Goal: Task Accomplishment & Management: Use online tool/utility

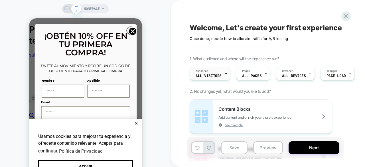
click at [220, 77] on span "All Visitors" at bounding box center [209, 76] width 26 height 4
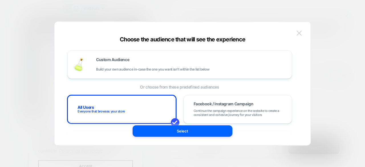
click at [297, 33] on img at bounding box center [299, 33] width 5 height 5
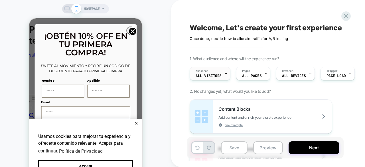
click at [209, 75] on span "All Visitors" at bounding box center [209, 76] width 26 height 4
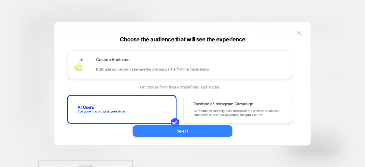
click at [164, 129] on button "Select" at bounding box center [183, 130] width 100 height 11
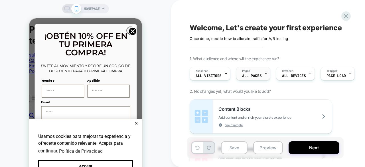
click at [245, 77] on span "ALL PAGES" at bounding box center [251, 76] width 19 height 4
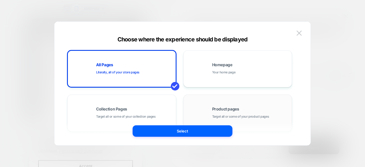
click at [231, 117] on span "Target all or some of your product pages" at bounding box center [240, 116] width 57 height 5
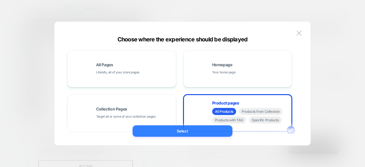
click at [200, 135] on button "Select" at bounding box center [183, 130] width 100 height 11
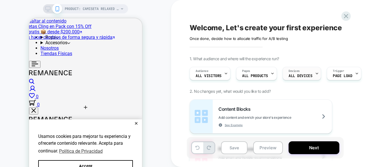
scroll to position [0, 209]
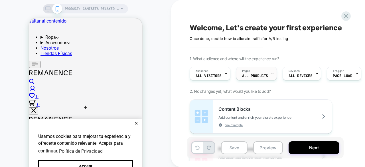
click at [266, 75] on span "ALL PRODUCTS" at bounding box center [255, 76] width 26 height 4
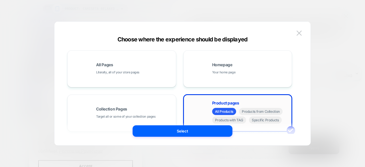
scroll to position [0, 4]
click at [224, 112] on span "All Products" at bounding box center [224, 111] width 24 height 7
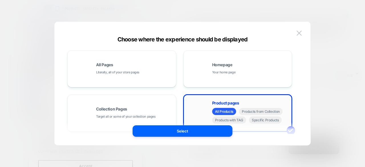
click at [200, 102] on div "Product pages All Products Products from Collection Products with TAG Specific …" at bounding box center [238, 112] width 103 height 31
click at [288, 130] on div "Select" at bounding box center [183, 130] width 256 height 11
click at [225, 101] on span "Product pages" at bounding box center [225, 103] width 27 height 4
click at [270, 101] on div "Product pages All Products Products from Collection Products with TAG Specific …" at bounding box center [250, 113] width 77 height 24
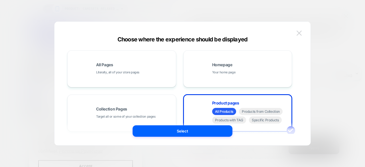
click at [300, 32] on img at bounding box center [299, 33] width 5 height 5
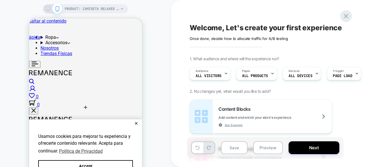
click at [348, 16] on icon at bounding box center [346, 16] width 8 height 8
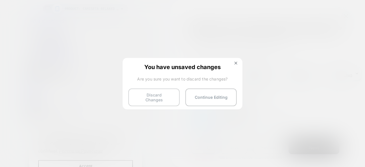
scroll to position [0, 104]
click at [235, 62] on img at bounding box center [236, 63] width 3 height 3
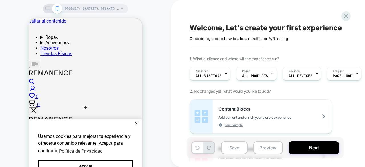
scroll to position [0, 209]
